Goal: Find specific page/section

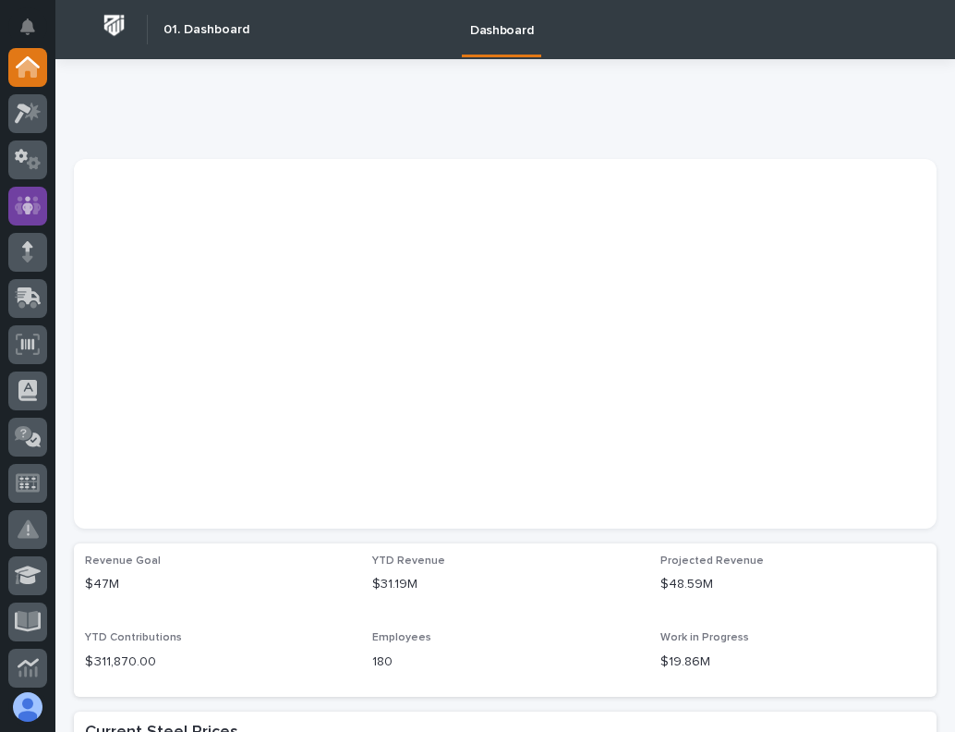
click at [28, 204] on icon at bounding box center [27, 205] width 11 height 18
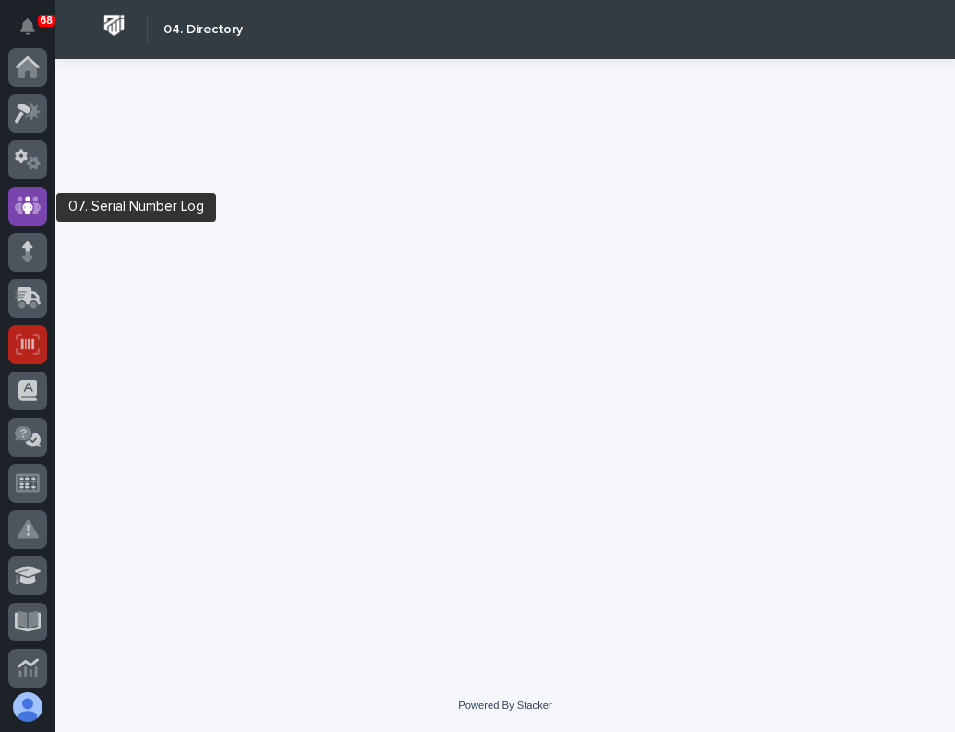
scroll to position [139, 0]
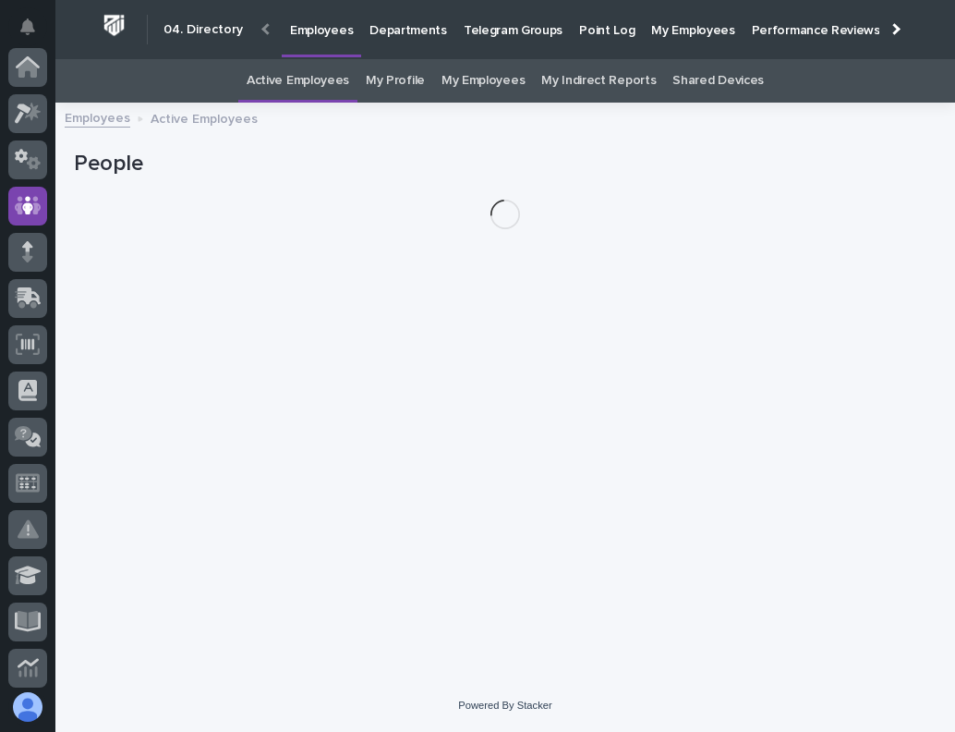
scroll to position [139, 0]
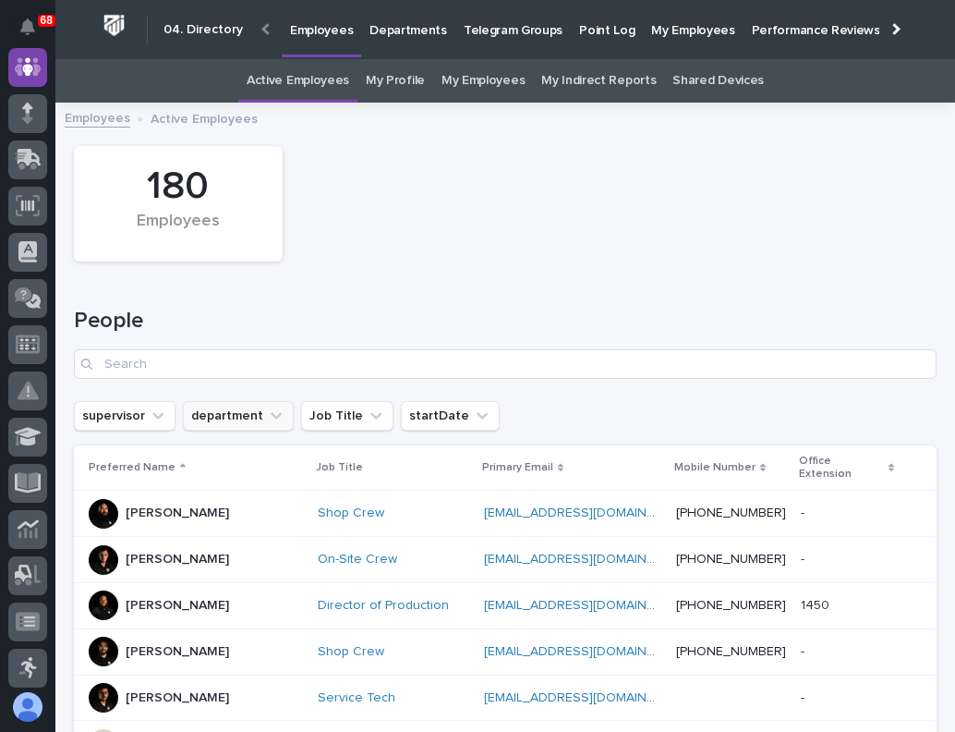
click at [256, 408] on button "department" at bounding box center [238, 416] width 111 height 30
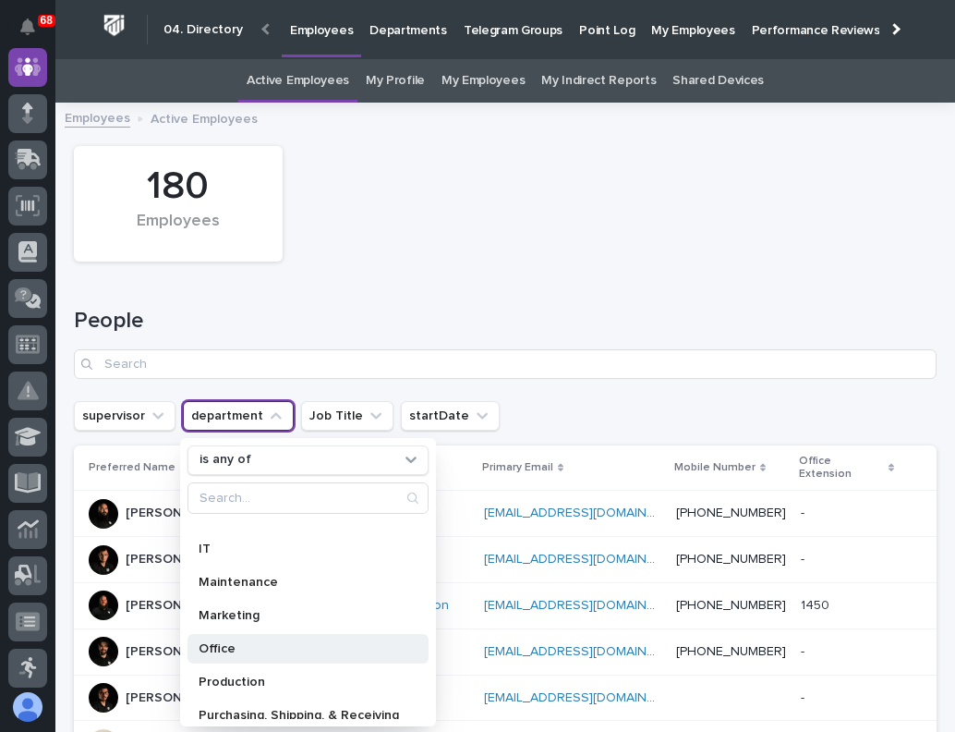
scroll to position [262, 0]
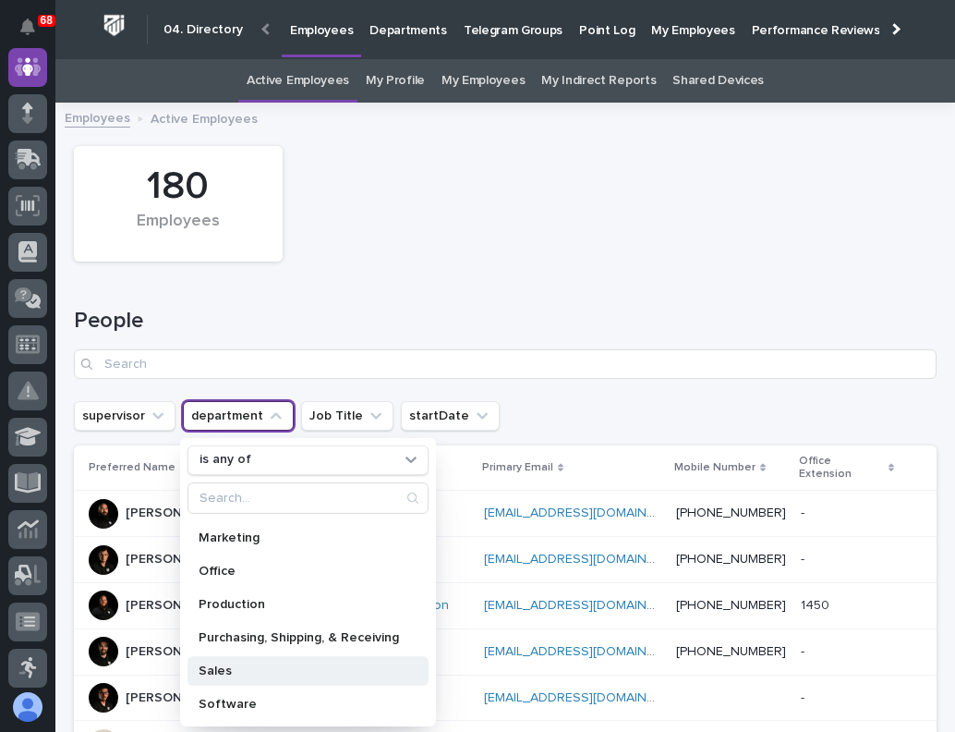
click at [219, 668] on p "Sales" at bounding box center [299, 670] width 200 height 13
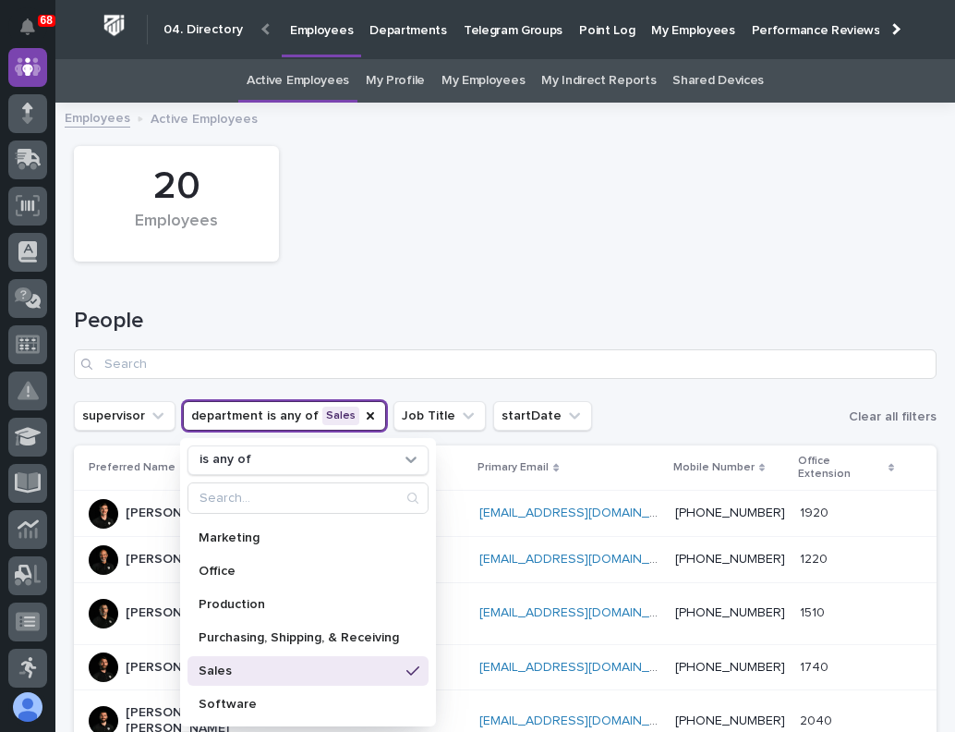
click at [349, 324] on h1 "People" at bounding box center [505, 321] width 863 height 27
